Goal: Task Accomplishment & Management: Manage account settings

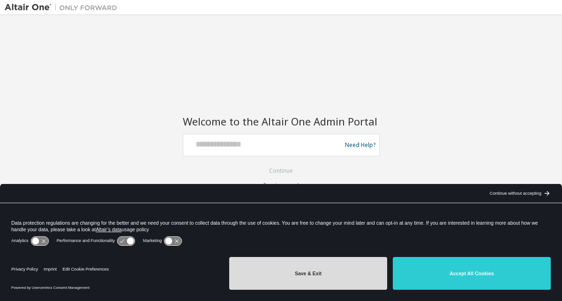
click at [315, 273] on button "Save & Exit" at bounding box center [308, 273] width 158 height 33
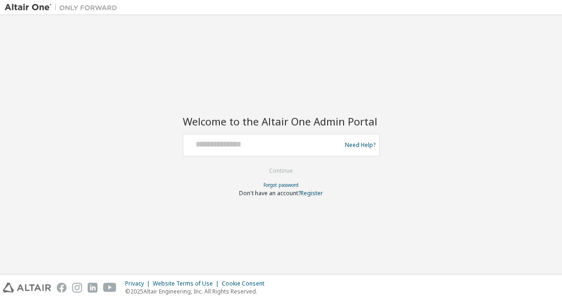
click at [252, 150] on div at bounding box center [263, 145] width 153 height 18
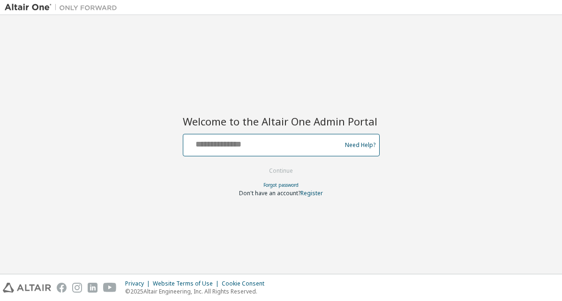
click at [255, 145] on input "text" at bounding box center [263, 143] width 153 height 14
type input "**********"
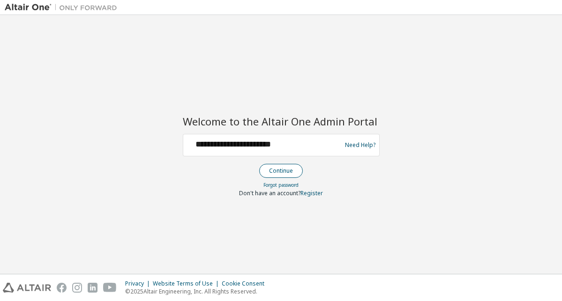
click at [291, 170] on button "Continue" at bounding box center [281, 171] width 44 height 14
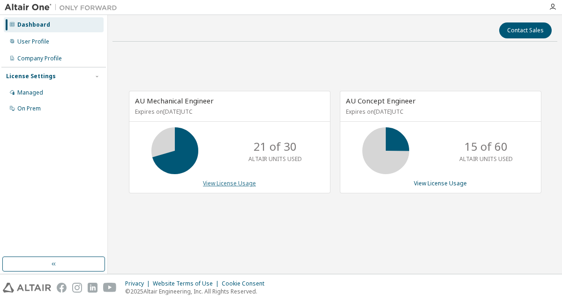
click at [233, 186] on link "View License Usage" at bounding box center [229, 183] width 53 height 8
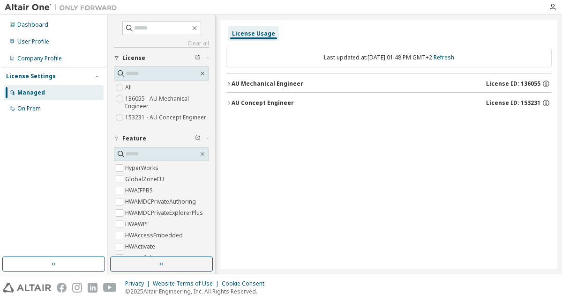
click at [228, 102] on icon "button" at bounding box center [229, 102] width 2 height 3
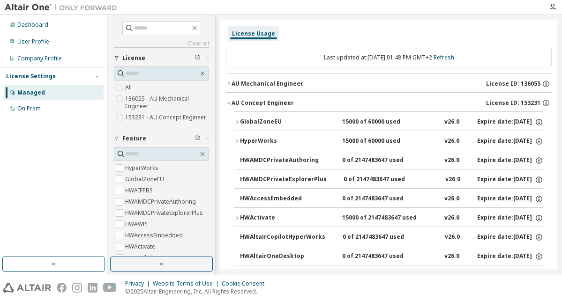
click at [238, 141] on icon "button" at bounding box center [237, 141] width 2 height 3
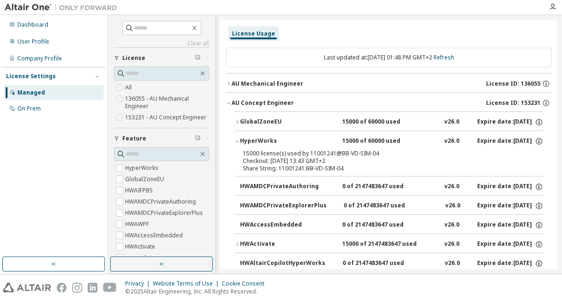
click at [238, 141] on icon "button" at bounding box center [236, 142] width 3 height 2
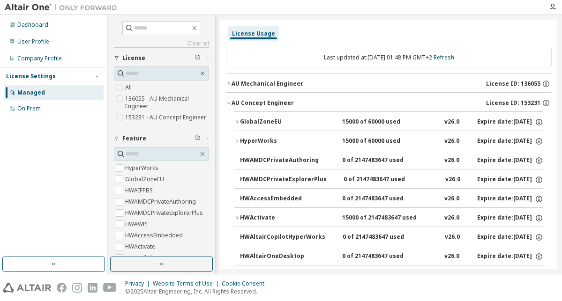
click at [229, 82] on icon "button" at bounding box center [229, 84] width 6 height 6
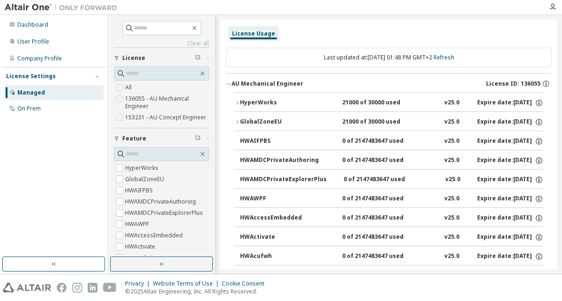
click at [237, 102] on icon "button" at bounding box center [237, 102] width 2 height 3
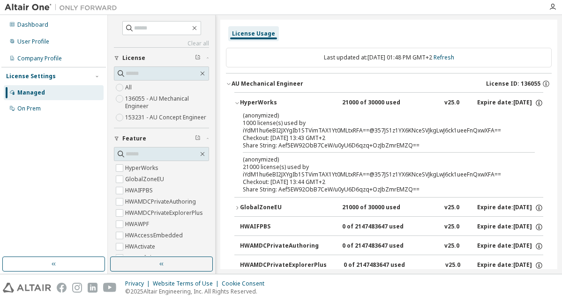
click at [237, 102] on icon "button" at bounding box center [237, 103] width 6 height 6
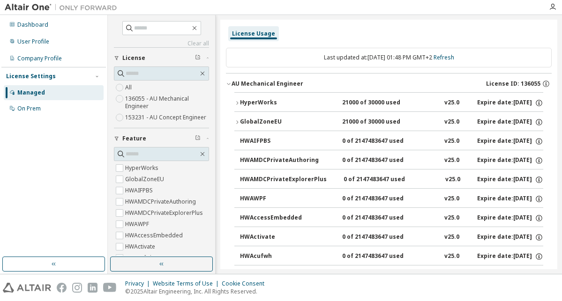
click at [280, 237] on div "HWActivate" at bounding box center [282, 237] width 84 height 8
click at [230, 83] on icon "button" at bounding box center [228, 84] width 3 height 2
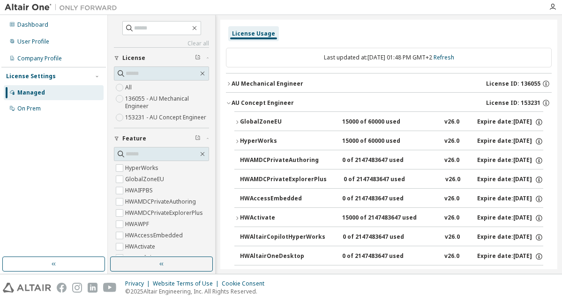
click at [238, 121] on icon "button" at bounding box center [237, 122] width 6 height 6
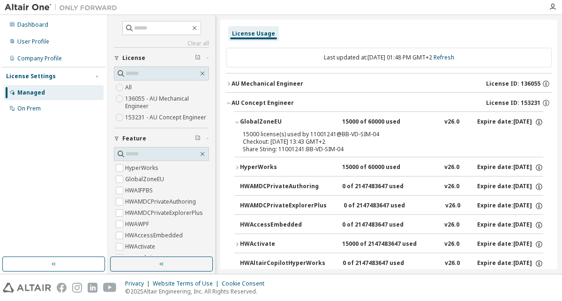
click at [237, 121] on icon "button" at bounding box center [237, 122] width 6 height 6
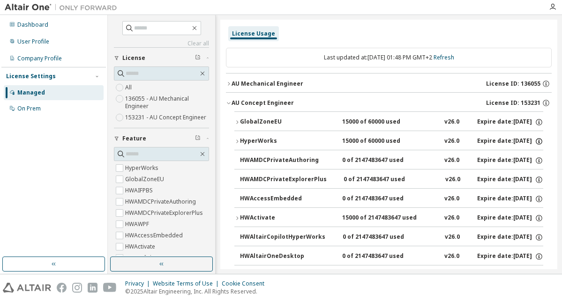
click at [535, 140] on icon "button" at bounding box center [539, 141] width 8 height 8
